Goal: Task Accomplishment & Management: Manage account settings

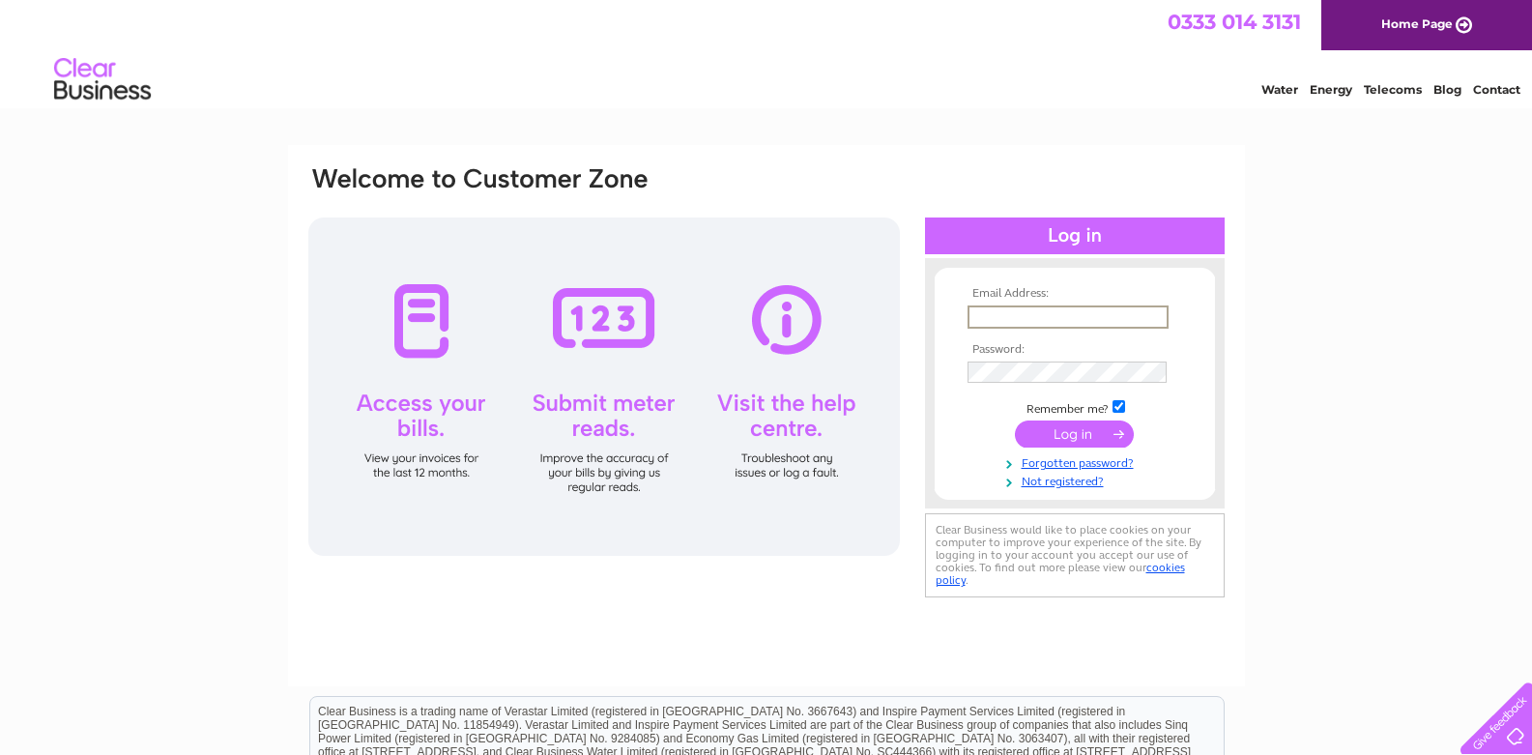
click at [979, 318] on input "text" at bounding box center [1067, 316] width 201 height 23
type input "talktojohnc@aol.com"
click at [1066, 447] on td at bounding box center [1075, 432] width 224 height 37
click at [1048, 437] on input "submit" at bounding box center [1074, 431] width 119 height 27
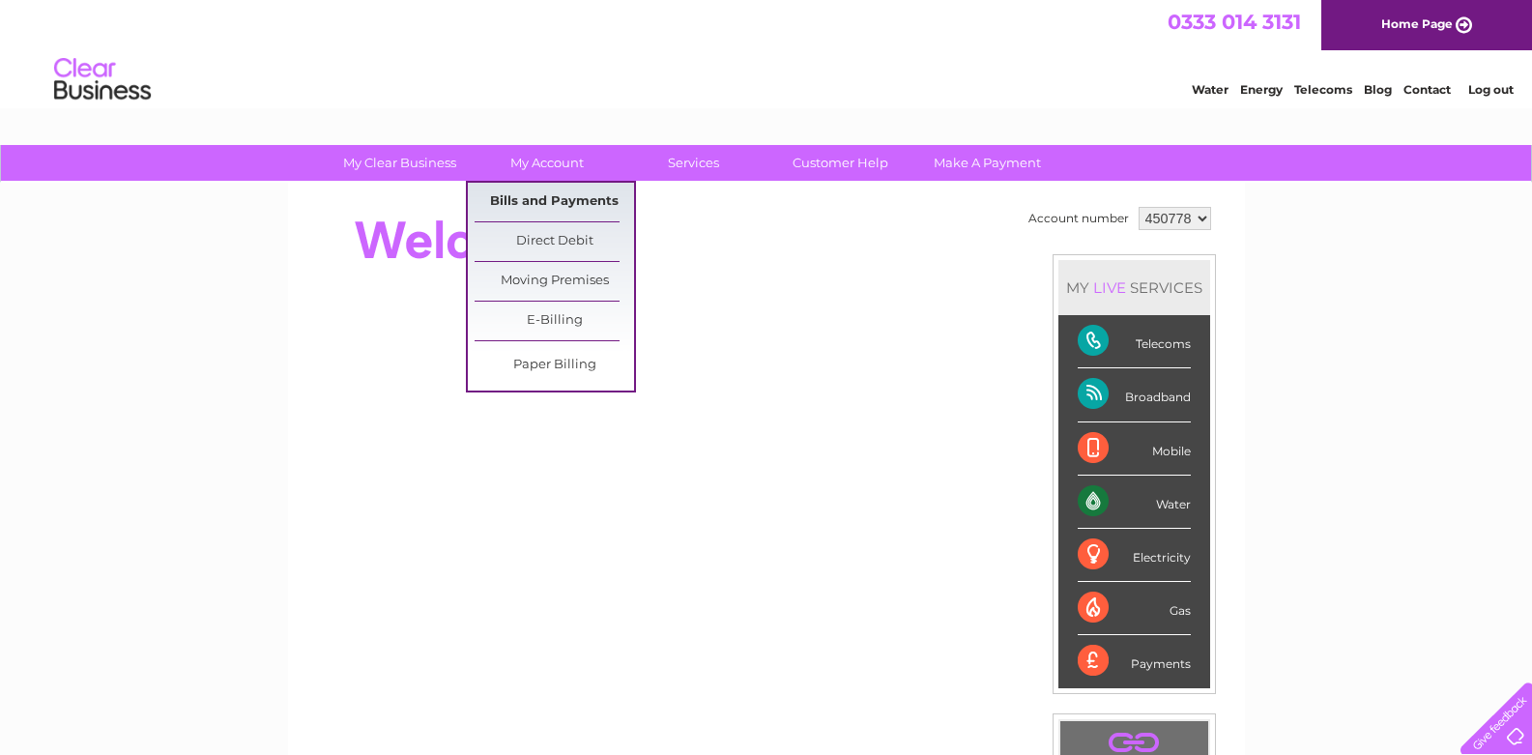
click at [542, 196] on link "Bills and Payments" at bounding box center [554, 202] width 159 height 39
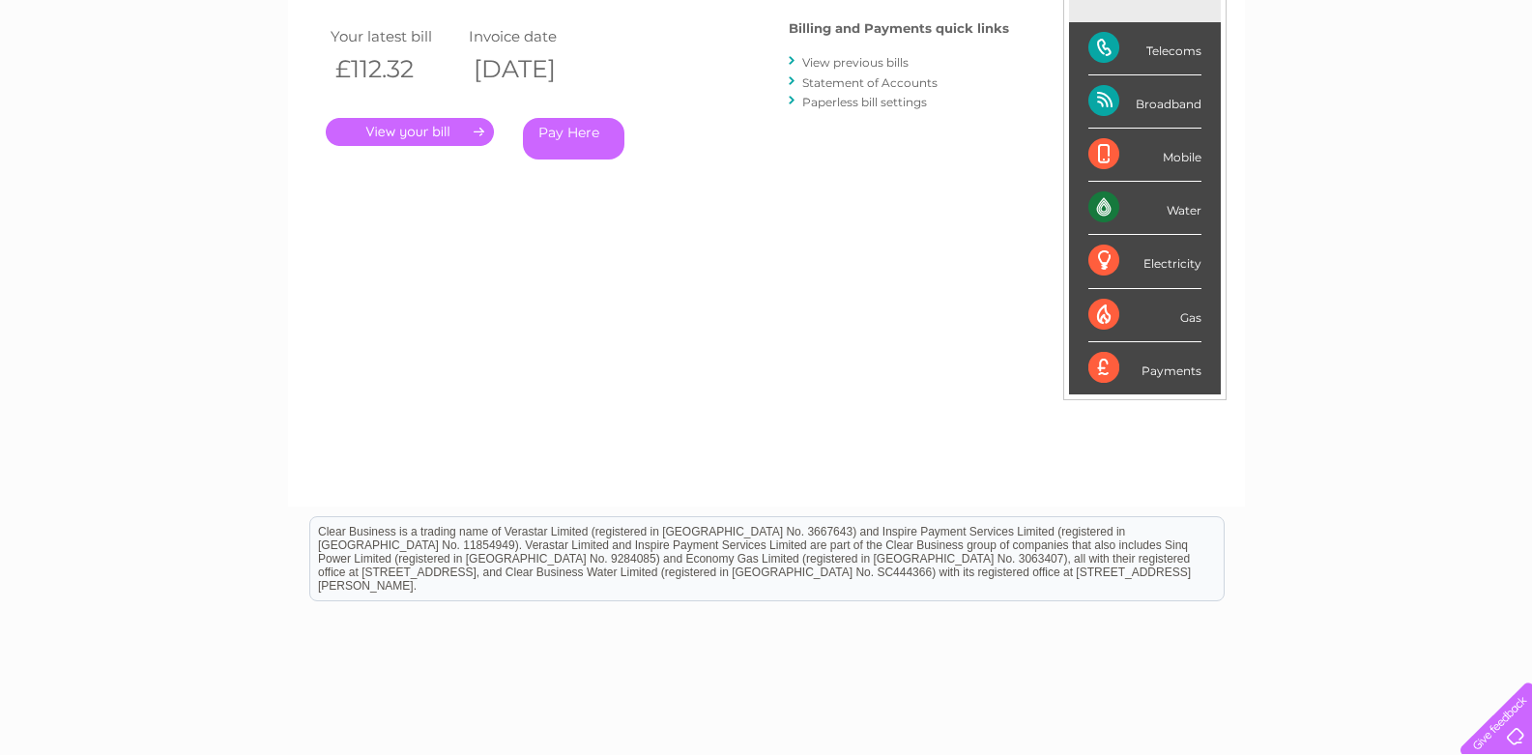
scroll to position [219, 0]
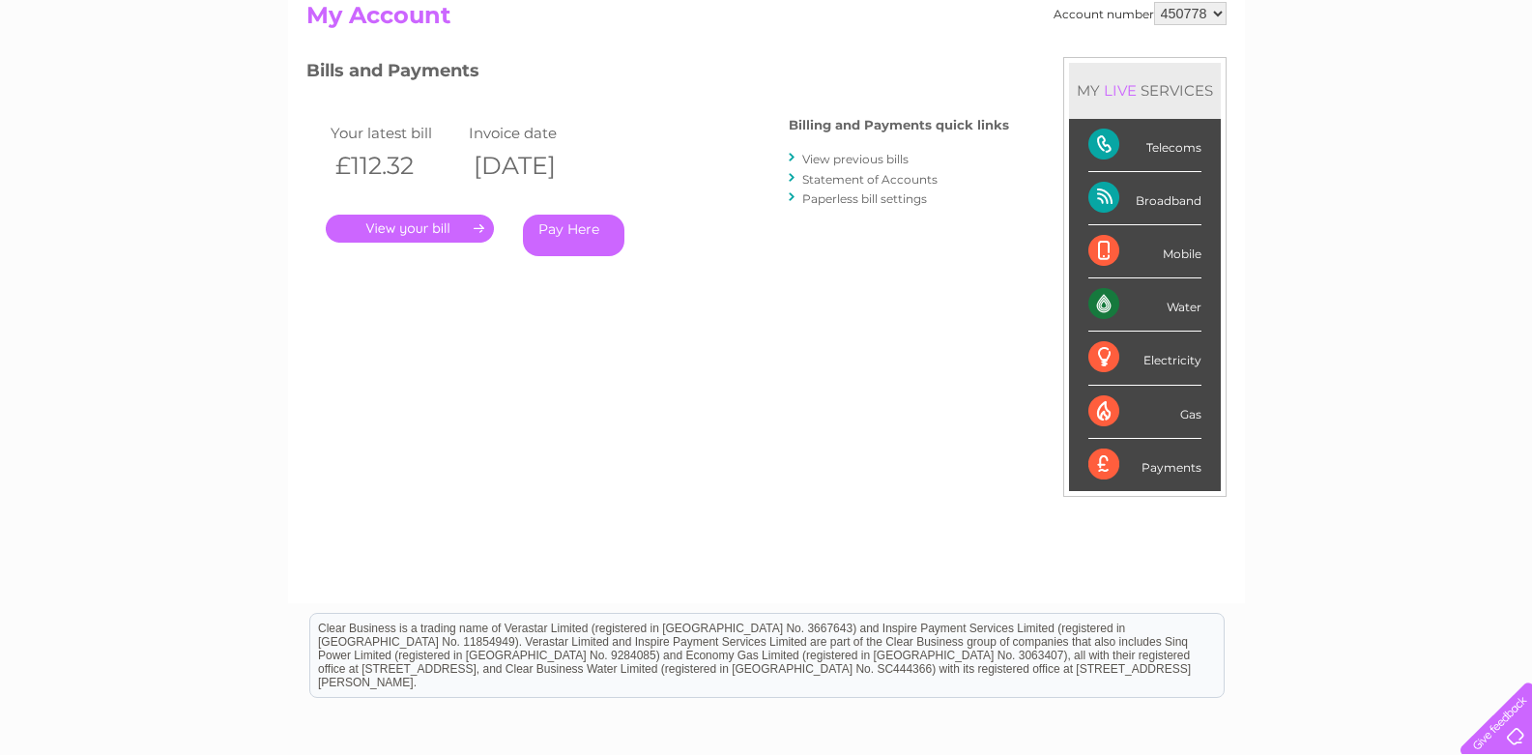
click at [853, 158] on link "View previous bills" at bounding box center [855, 159] width 106 height 14
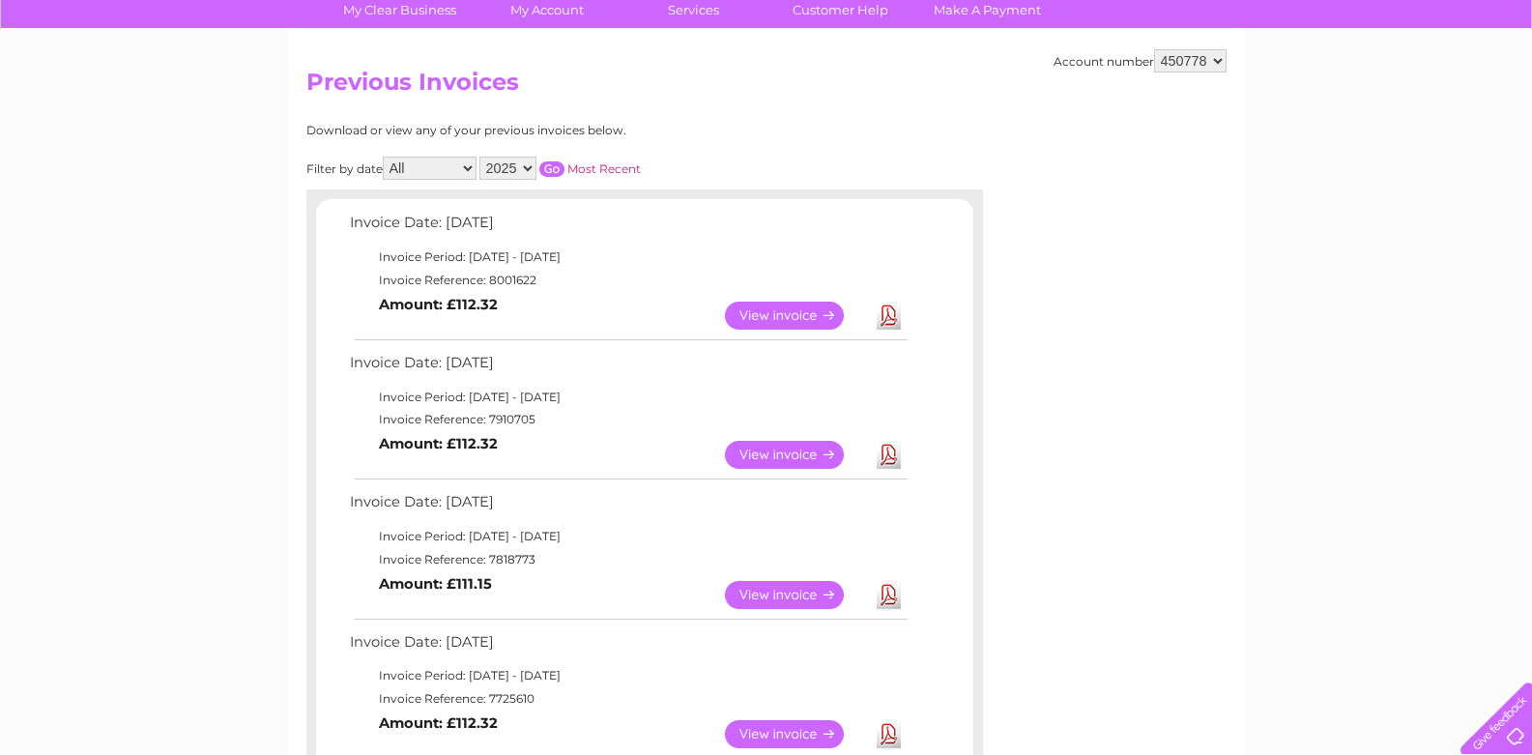
scroll to position [193, 0]
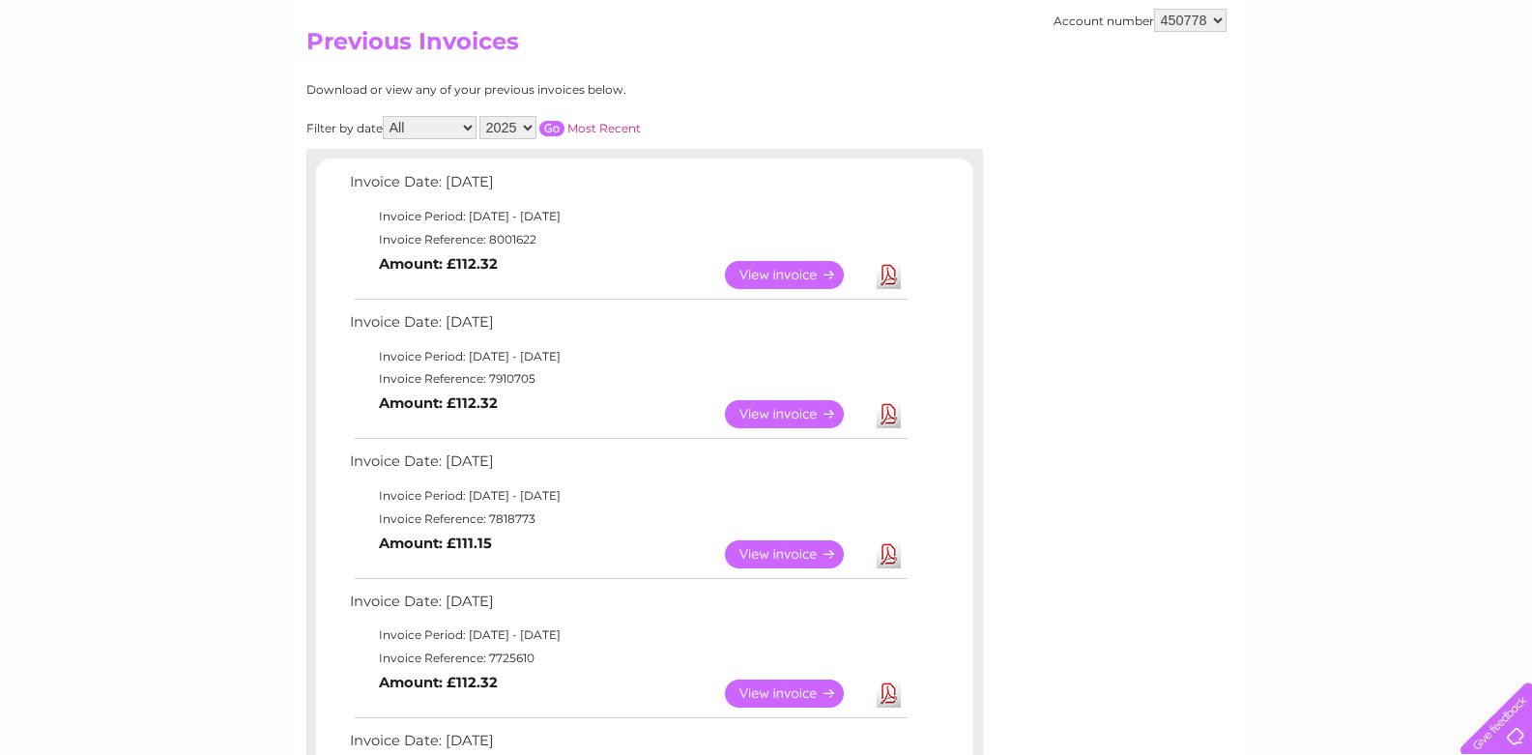
click at [770, 558] on link "View" at bounding box center [796, 554] width 142 height 28
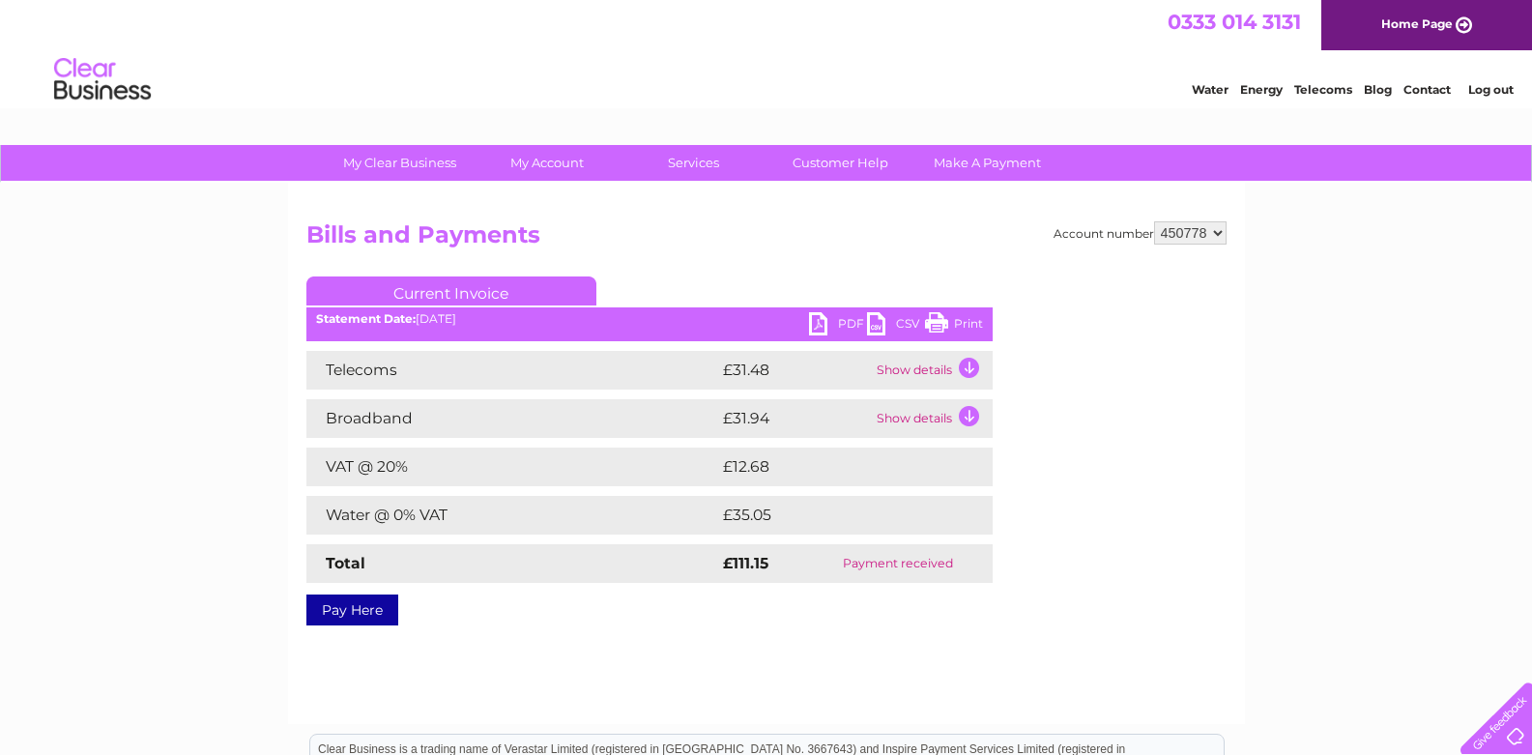
click at [970, 368] on td "Show details" at bounding box center [932, 370] width 121 height 39
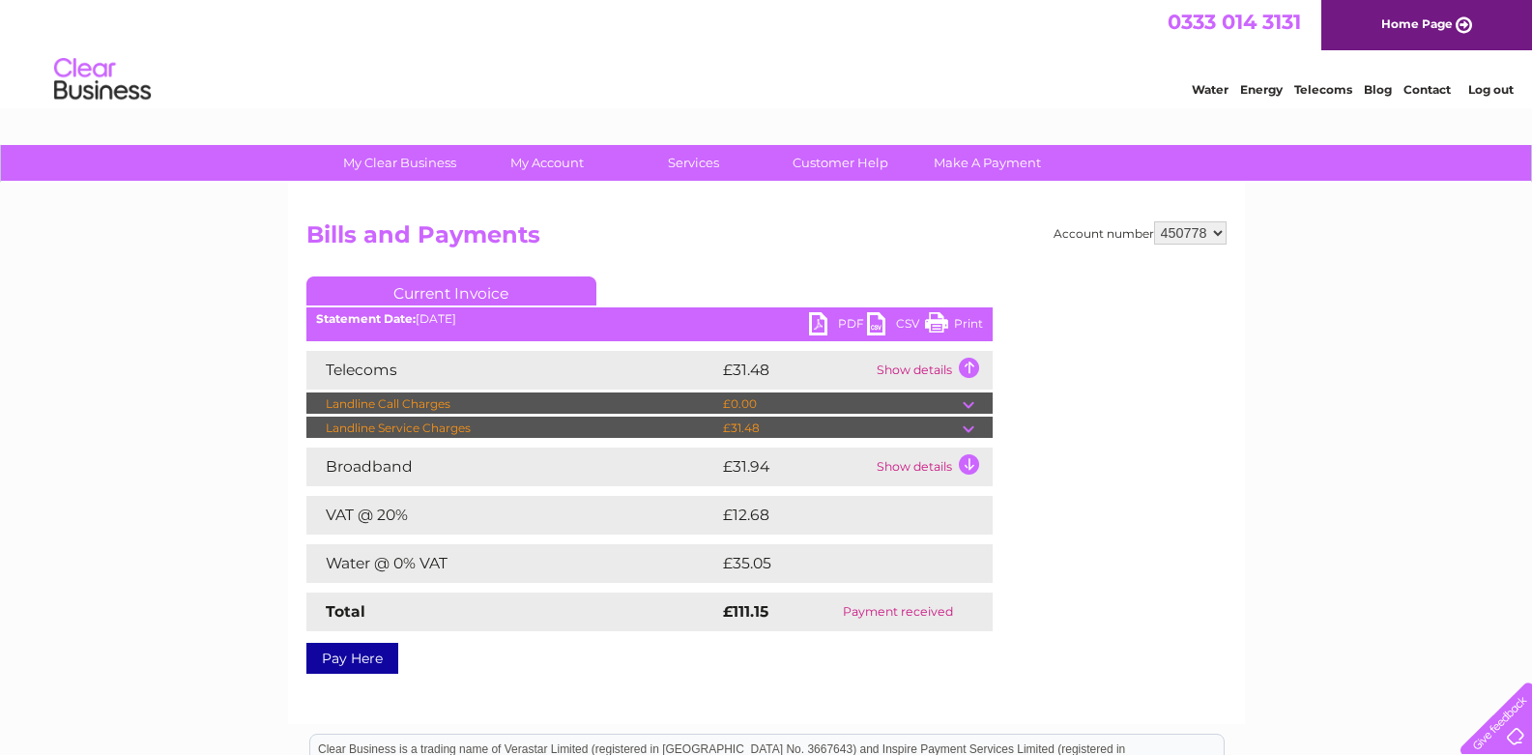
click at [970, 368] on td "Show details" at bounding box center [932, 370] width 121 height 39
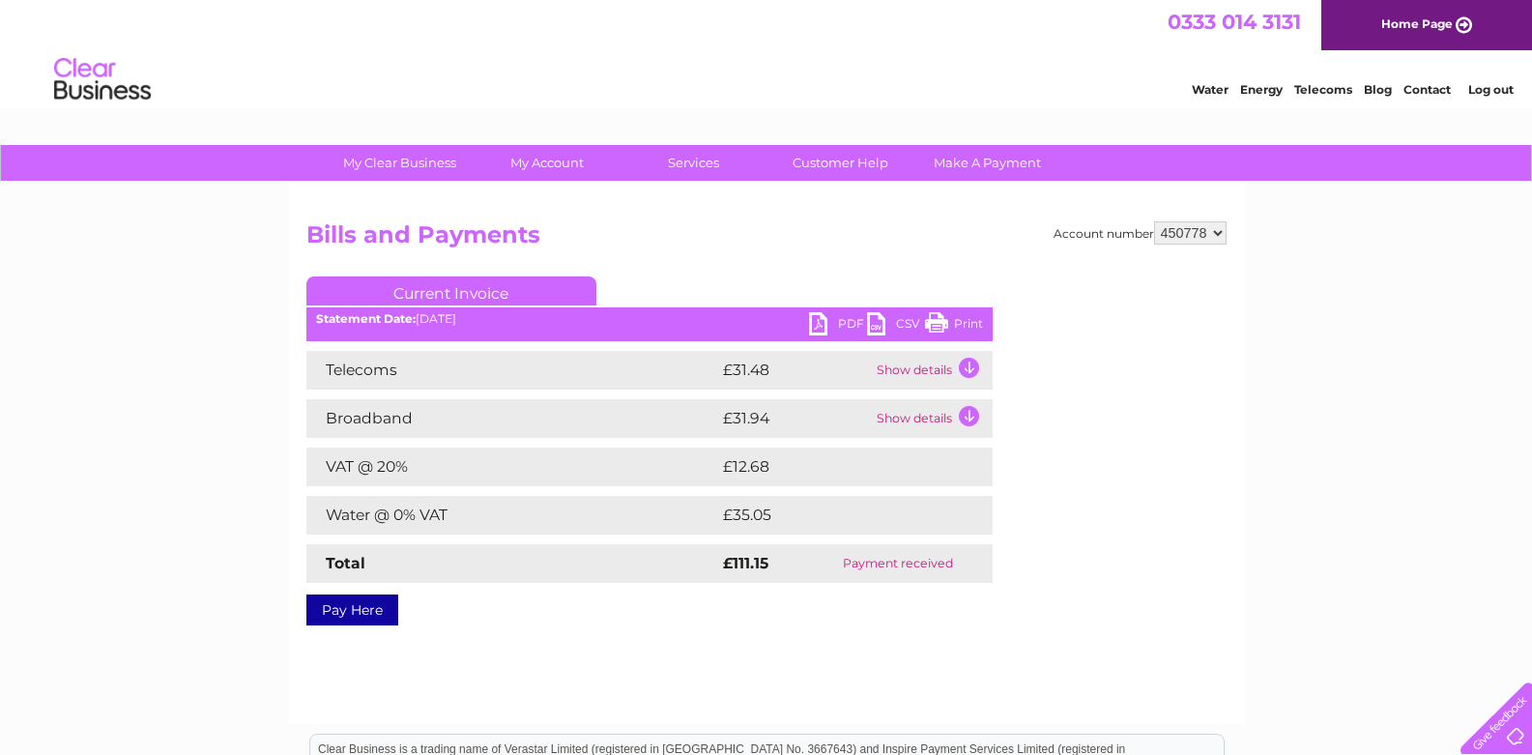
click at [973, 409] on td "Show details" at bounding box center [932, 418] width 121 height 39
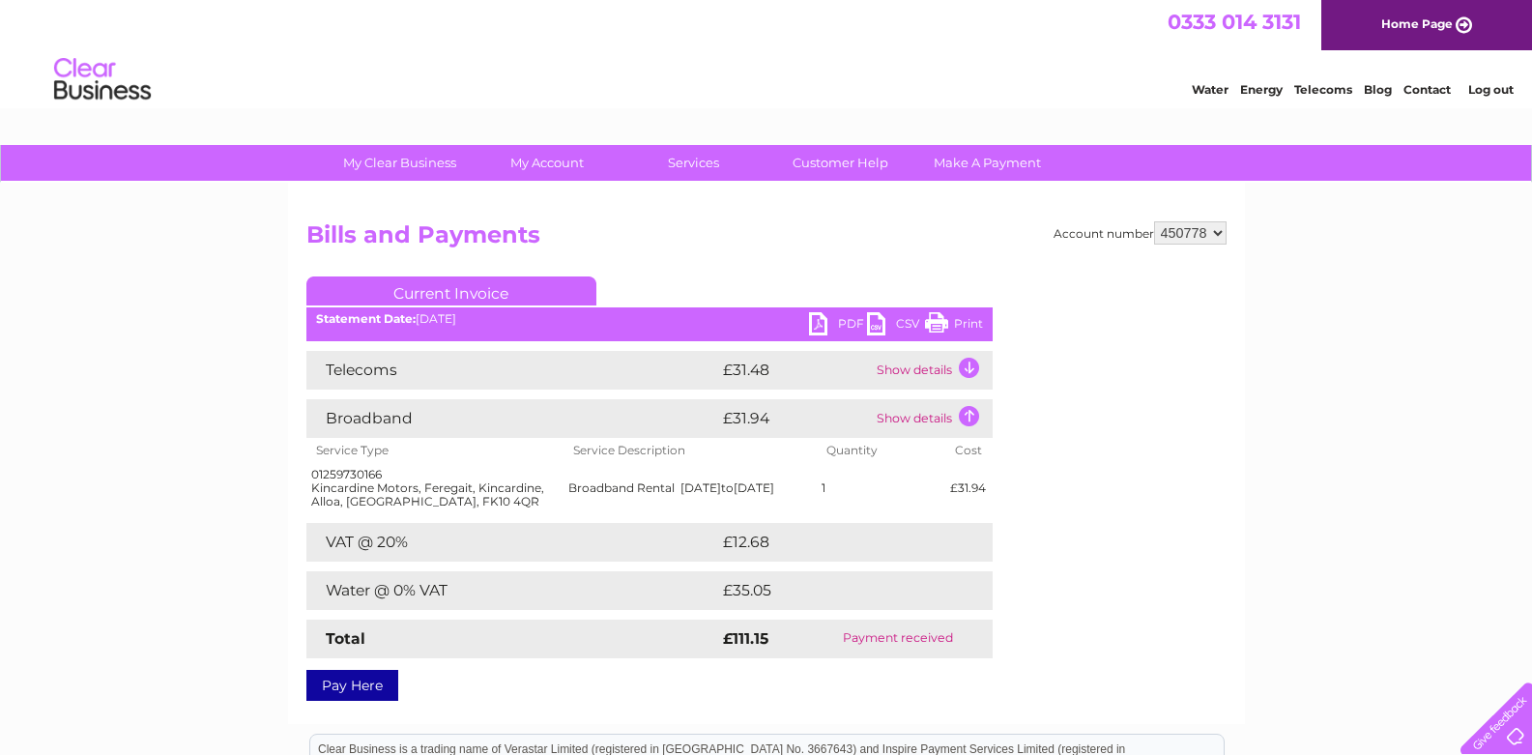
click at [967, 367] on td "Show details" at bounding box center [932, 370] width 121 height 39
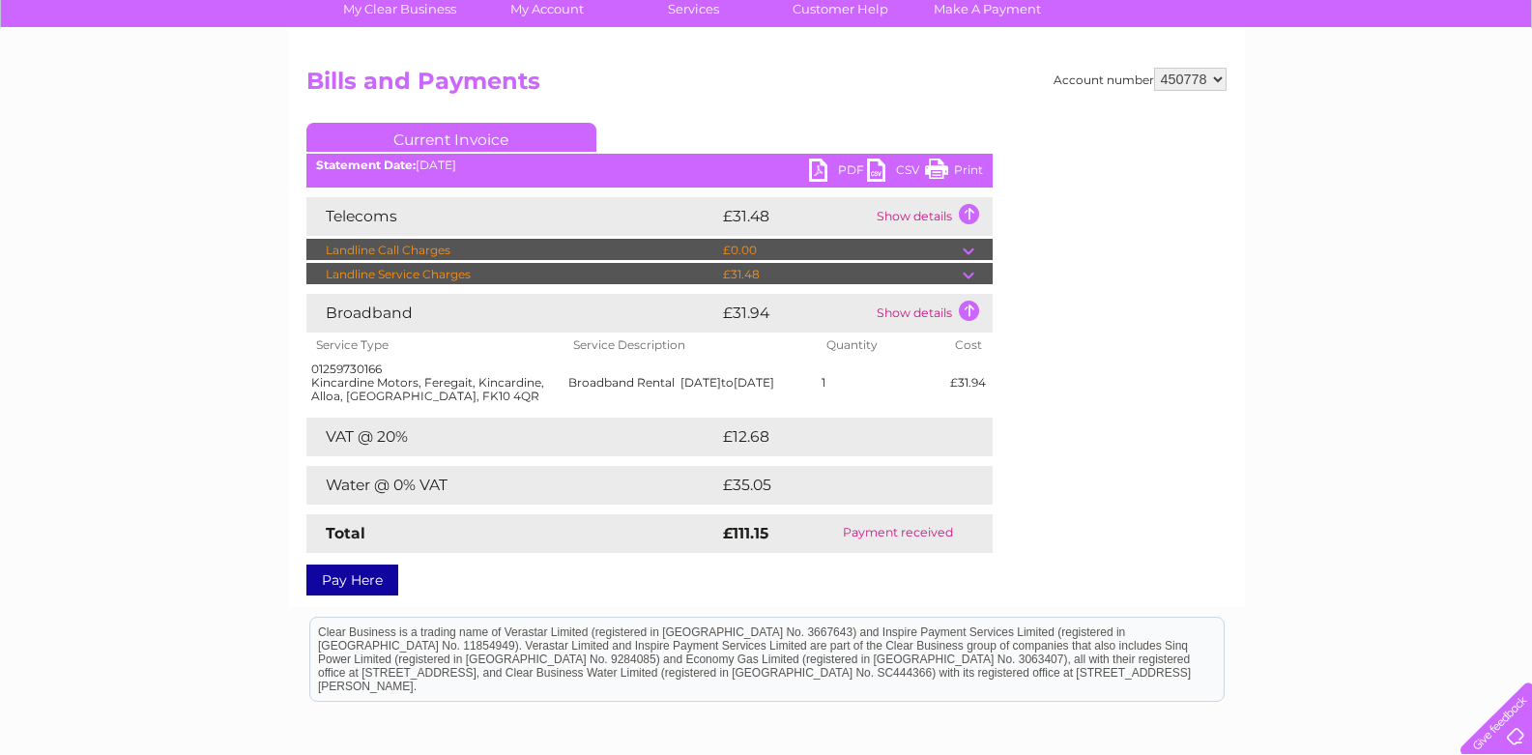
scroll to position [60, 0]
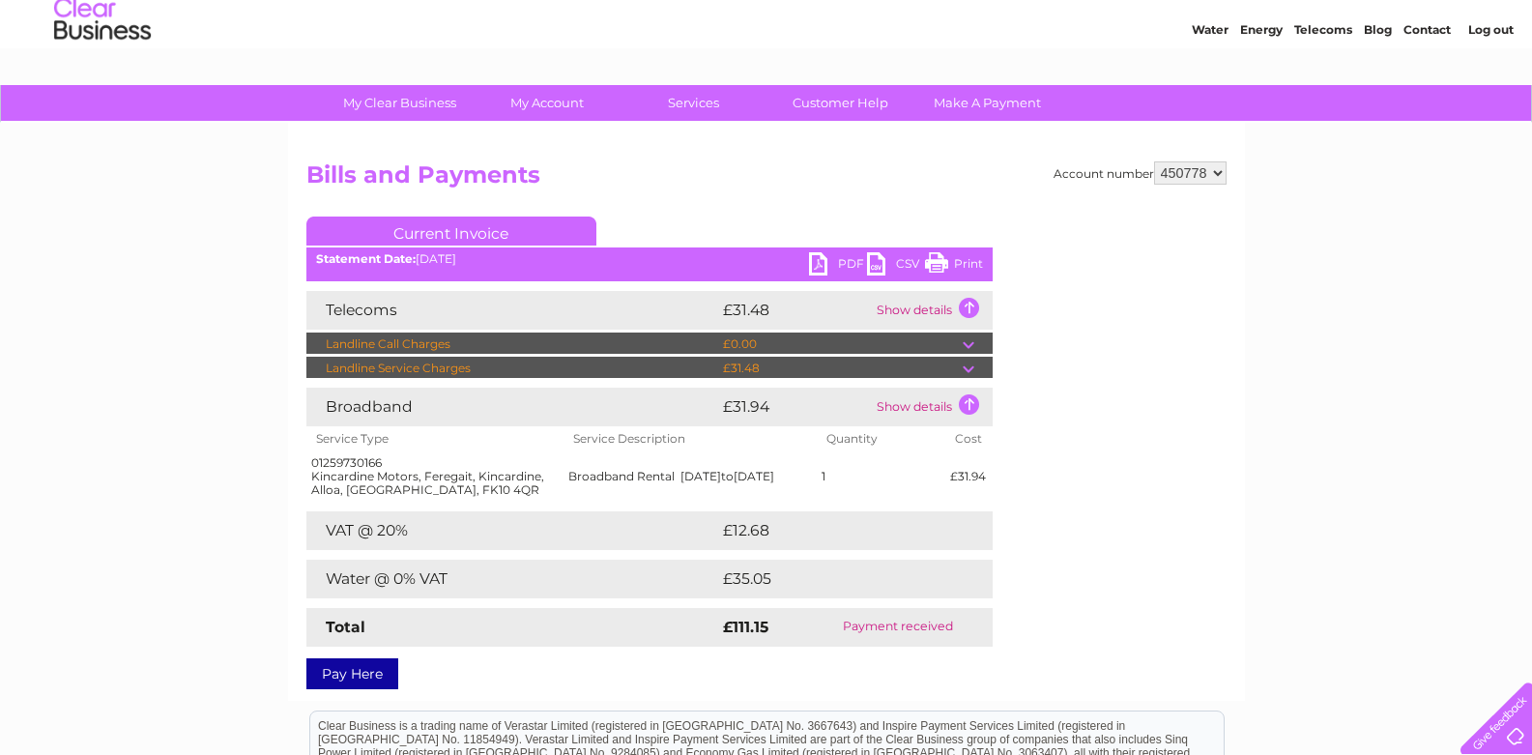
click at [976, 262] on link "Print" at bounding box center [954, 266] width 58 height 28
click at [1480, 23] on link "Log out" at bounding box center [1490, 29] width 45 height 14
